Goal: Browse casually: Explore the website without a specific task or goal

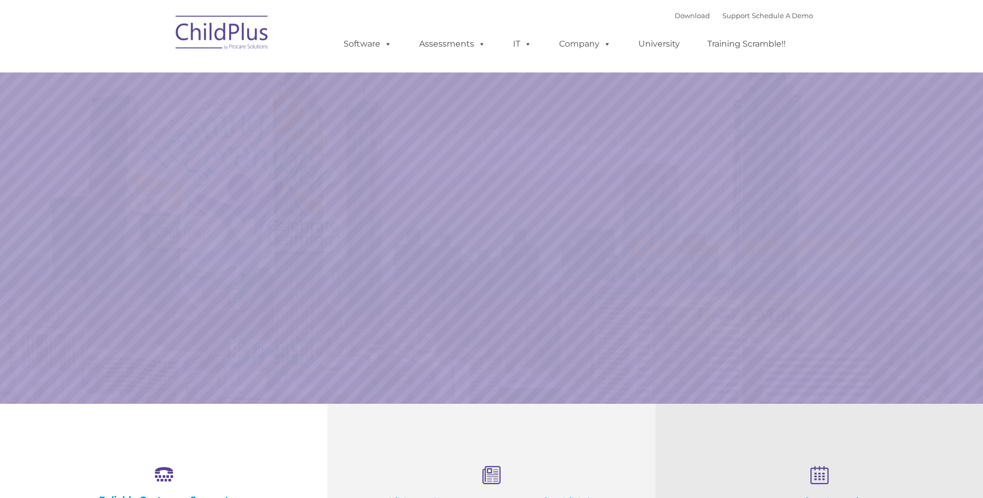
select select "MEDIUM"
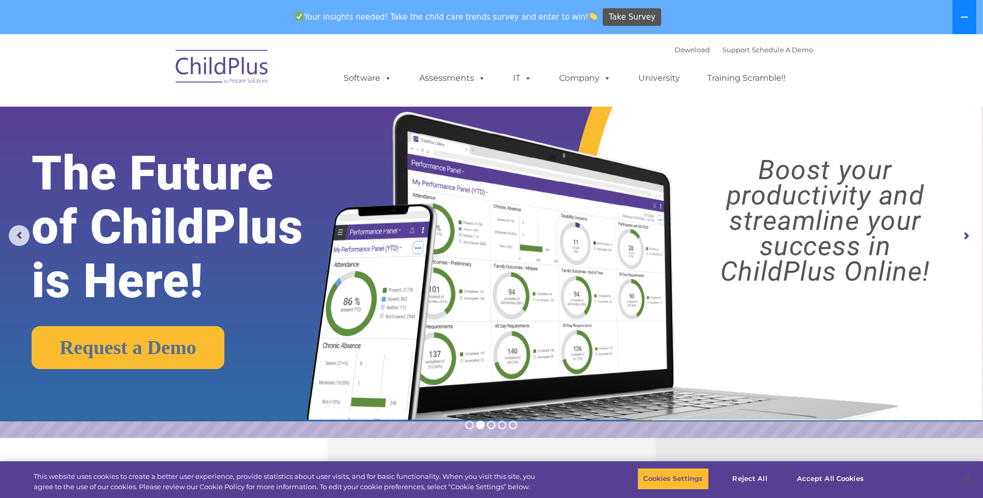
click at [955, 19] on button at bounding box center [964, 17] width 24 height 34
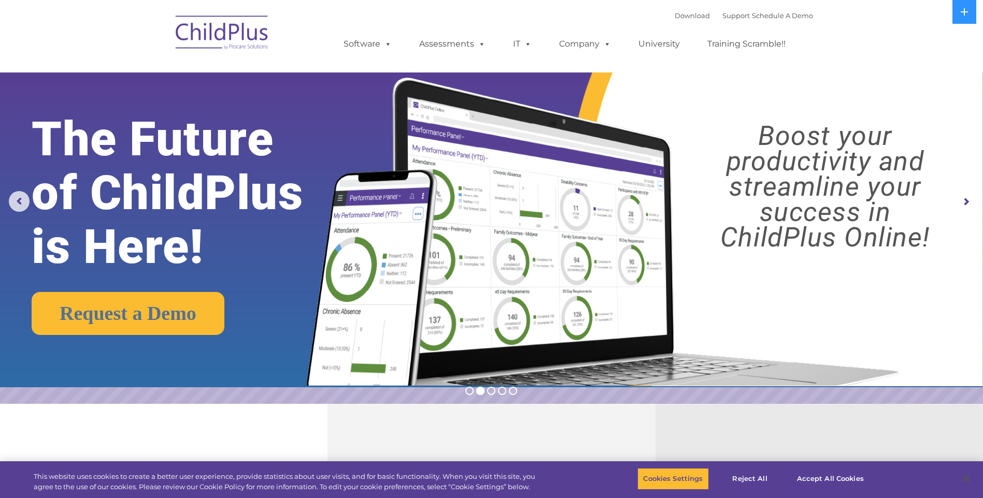
click at [841, 94] on img at bounding box center [599, 219] width 617 height 334
click at [730, 103] on img at bounding box center [599, 219] width 617 height 334
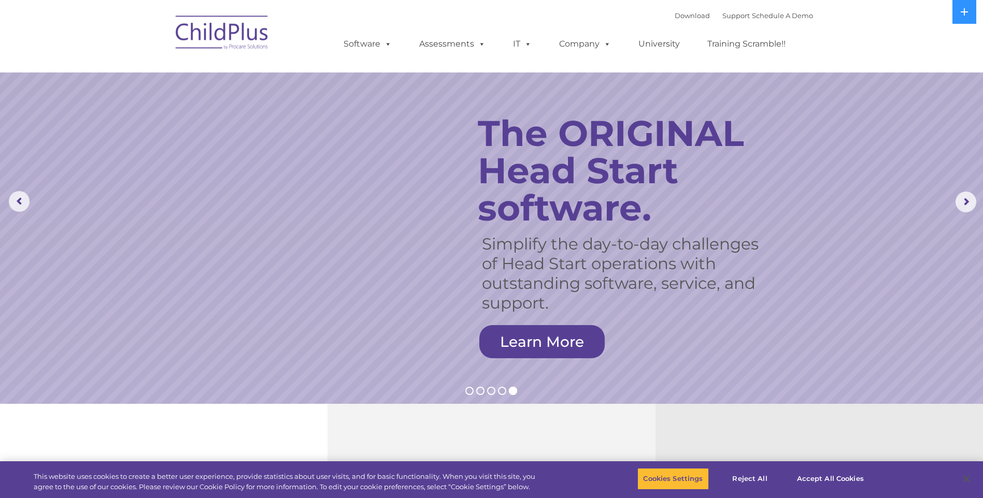
click at [888, 124] on rs-slide "Simplify the day-to-day challenges of Head Start operations with outstanding so…" at bounding box center [491, 202] width 983 height 404
click at [962, 200] on rs-arrow at bounding box center [965, 202] width 21 height 21
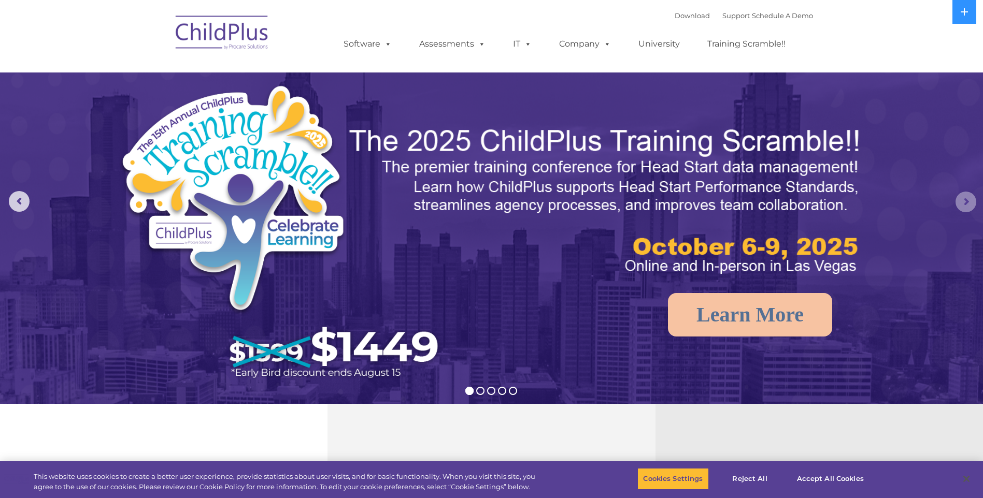
click at [957, 199] on rs-arrow at bounding box center [965, 202] width 21 height 21
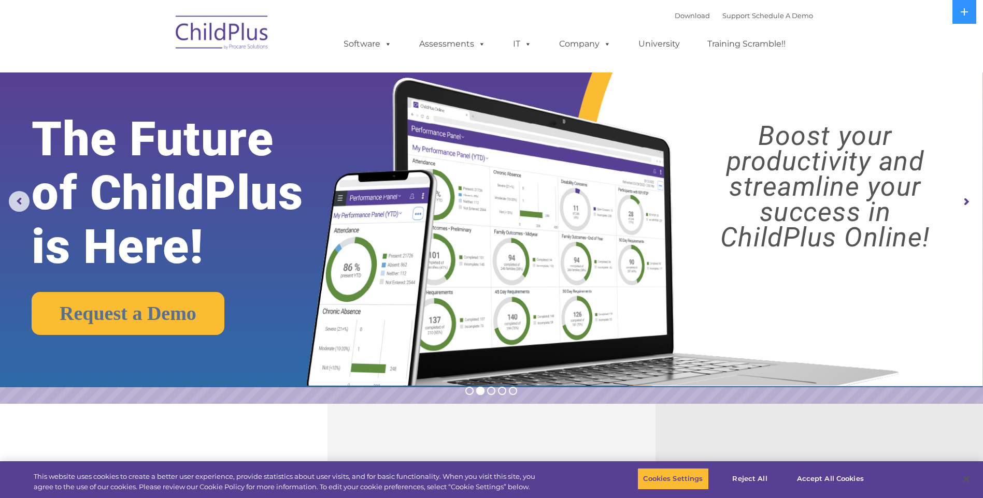
click at [957, 199] on rs-arrow at bounding box center [965, 202] width 21 height 21
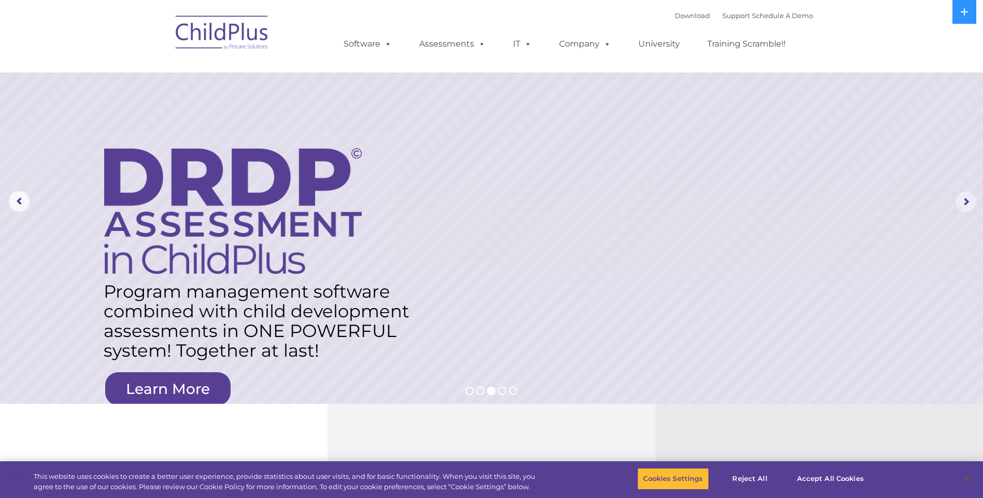
click at [957, 199] on rs-arrow at bounding box center [965, 202] width 21 height 21
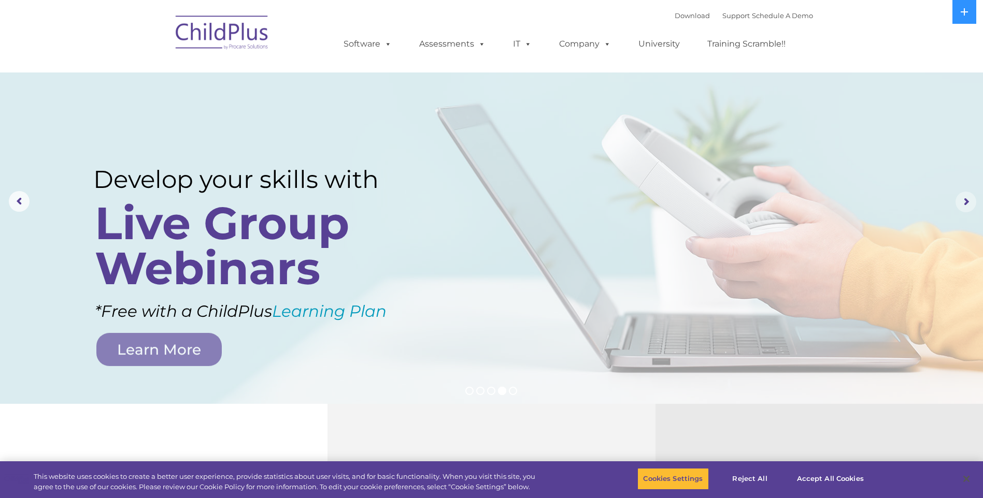
click at [957, 199] on rs-arrow at bounding box center [965, 202] width 21 height 21
